Goal: Information Seeking & Learning: Learn about a topic

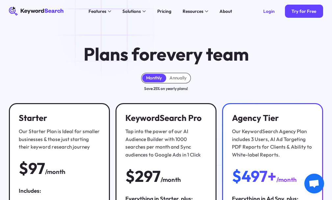
click at [108, 28] on div "Plans for every team Monthly Annually Save 25% on yearly plans! Starter Our Sta…" at bounding box center [166, 169] width 332 height 294
